Goal: Information Seeking & Learning: Learn about a topic

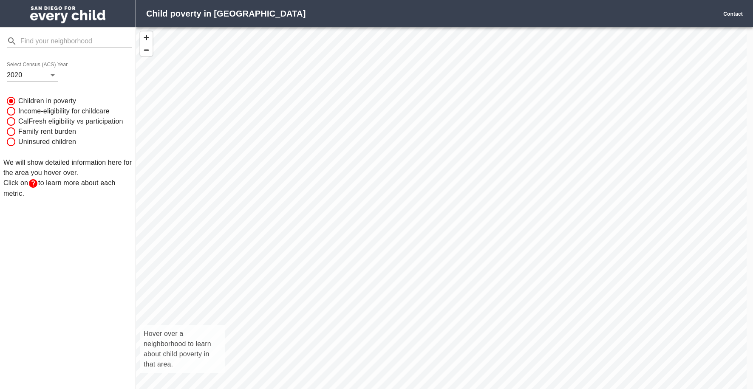
scroll to position [374, 604]
click at [36, 112] on span "Income-eligibility for childcare" at bounding box center [63, 111] width 91 height 10
click at [18, 112] on input "Income-eligibility for childcare" at bounding box center [10, 111] width 16 height 10
radio input "true"
radio input "false"
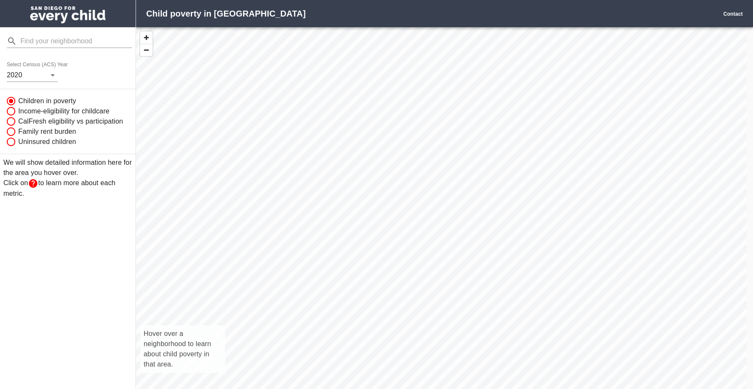
radio input "false"
radio input "true"
click at [20, 120] on span "CalFresh eligibility vs participation" at bounding box center [70, 121] width 105 height 10
click at [18, 120] on input "CalFresh eligibility vs participation" at bounding box center [10, 121] width 16 height 10
radio input "true"
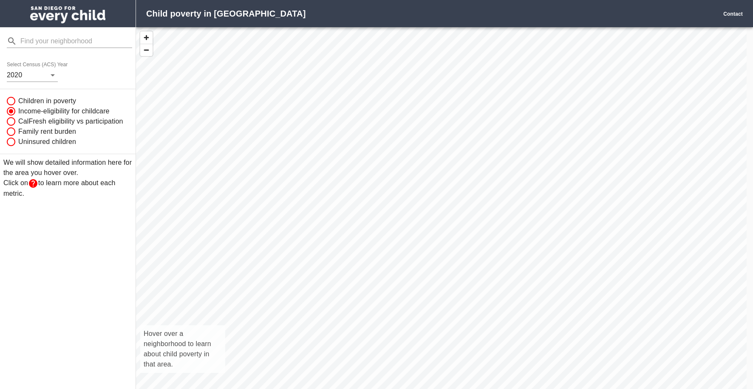
radio input "false"
radio input "true"
click at [23, 133] on span "Family rent burden" at bounding box center [47, 132] width 58 height 10
click at [18, 133] on input "Family rent burden" at bounding box center [10, 132] width 16 height 10
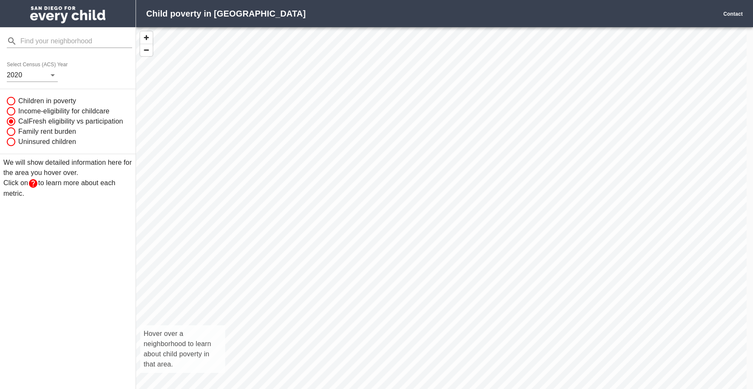
radio input "true"
radio input "false"
radio input "true"
click at [25, 143] on span "Uninsured children" at bounding box center [47, 142] width 58 height 10
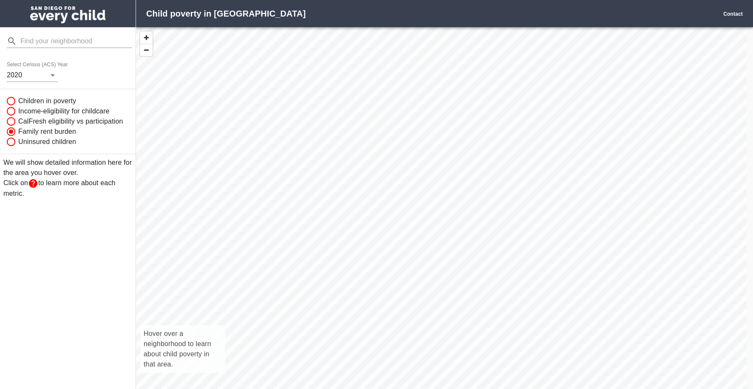
click at [18, 143] on input "Uninsured children" at bounding box center [10, 142] width 16 height 10
radio input "true"
radio input "false"
radio input "true"
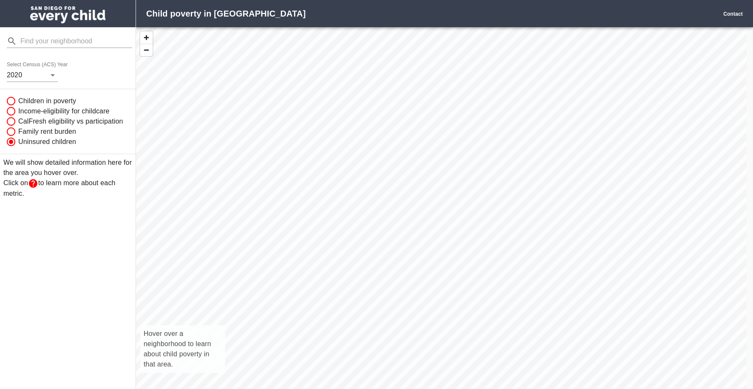
click at [28, 99] on span "Children in poverty" at bounding box center [47, 101] width 58 height 10
click at [18, 99] on input "Children in poverty" at bounding box center [10, 101] width 16 height 10
radio input "true"
radio input "false"
radio input "true"
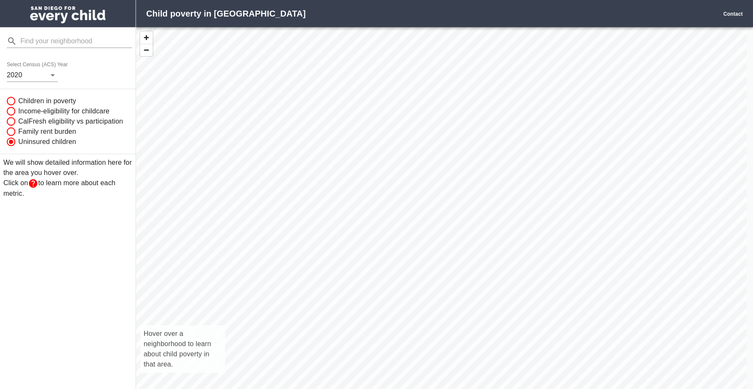
radio input "false"
click at [54, 73] on body "Child poverty in [GEOGRAPHIC_DATA] Contact Select Census (ACS) Year [DATE] Chil…" at bounding box center [376, 194] width 753 height 389
click at [25, 89] on li "2018" at bounding box center [21, 90] width 29 height 15
click at [51, 74] on body "Child poverty in [GEOGRAPHIC_DATA] Contact Select Census (ACS) Year [DATE] Chil…" at bounding box center [376, 194] width 753 height 389
click at [20, 58] on li "2020" at bounding box center [21, 59] width 29 height 15
